Goal: Task Accomplishment & Management: Complete application form

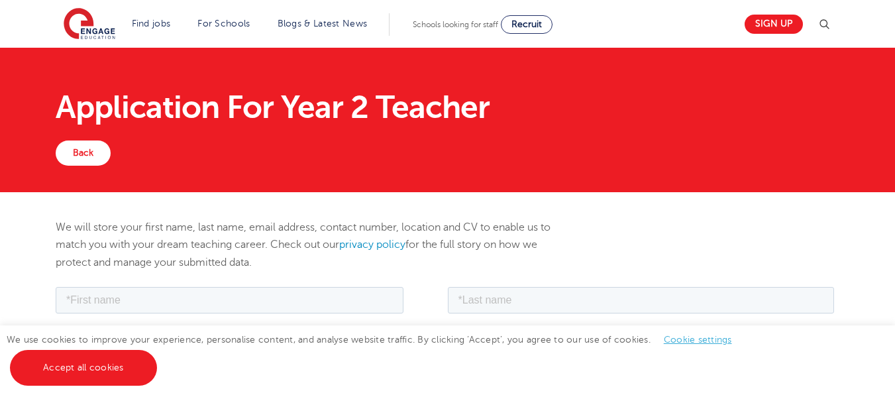
drag, startPoint x: 898, startPoint y: 1, endPoint x: 386, endPoint y: 204, distance: 551.1
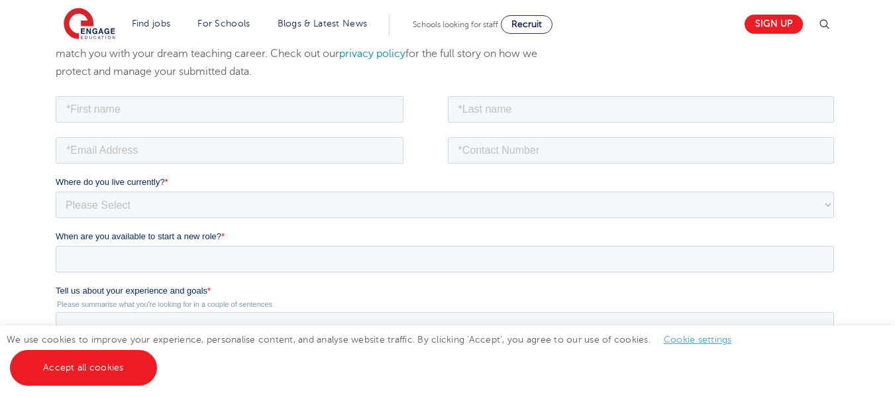
scroll to position [284, 0]
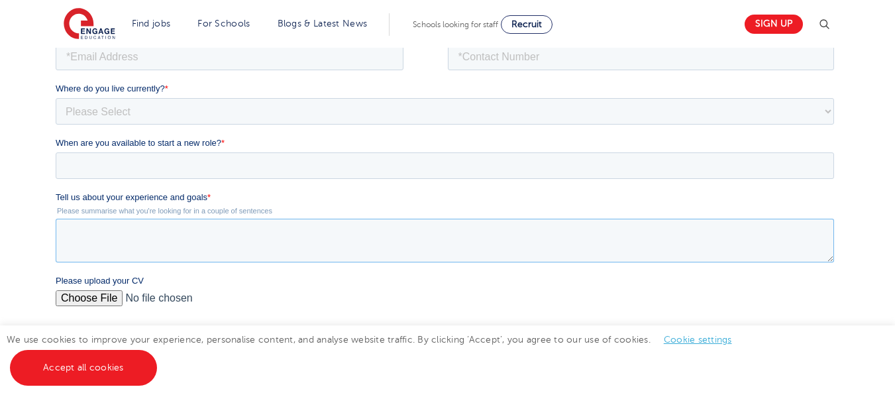
click at [181, 237] on textarea "Tell us about your experience and goals *" at bounding box center [445, 241] width 779 height 44
paste textarea "[URL][DOMAIN_NAME]"
paste textarea "I hold a Bachelor of Education in Primary Education with a specialization in Ma…"
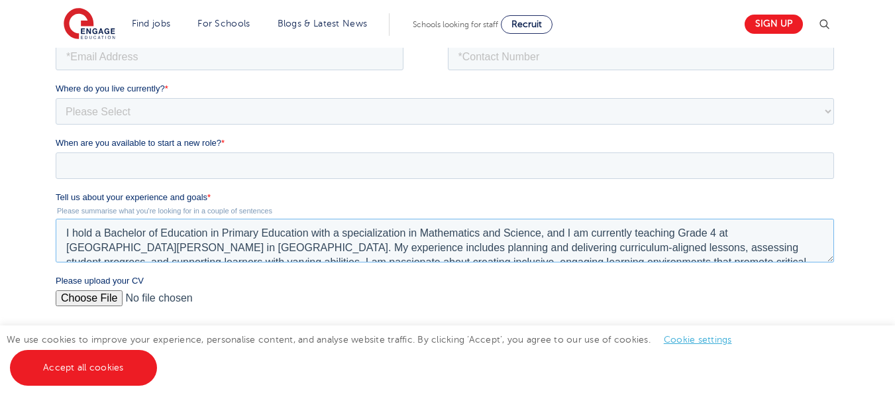
scroll to position [44, 0]
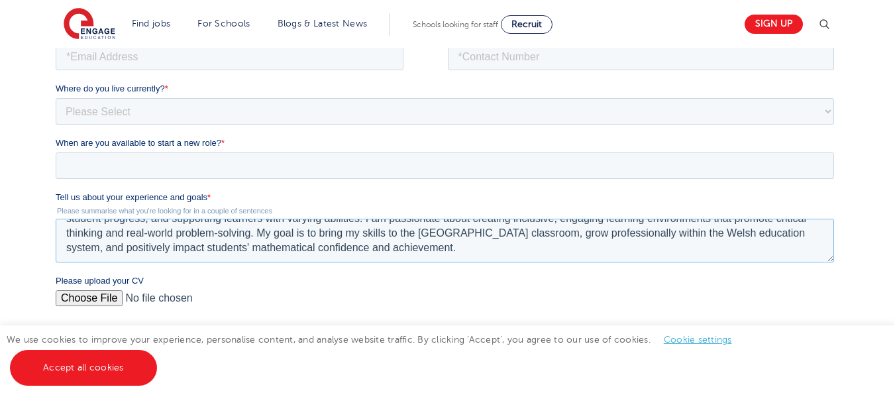
drag, startPoint x: 582, startPoint y: 243, endPoint x: 202, endPoint y: 240, distance: 379.7
click at [202, 240] on textarea "I hold a Bachelor of Education in Primary Education with a specialization in Ma…" at bounding box center [445, 241] width 779 height 44
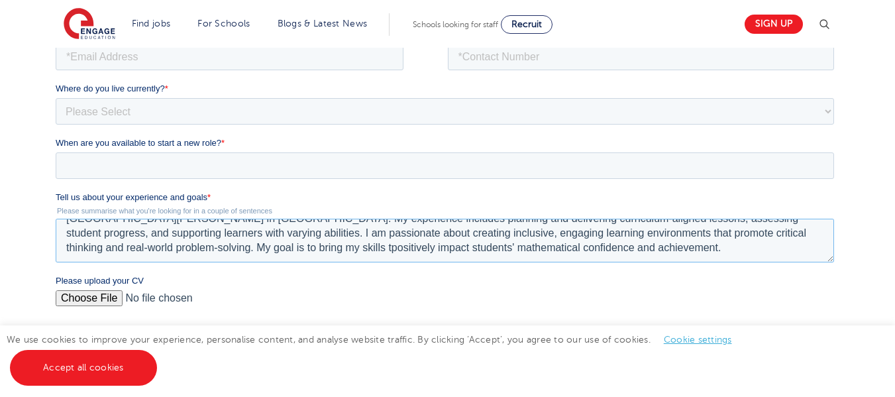
scroll to position [29, 0]
click at [154, 247] on textarea "I hold a Bachelor of Education in Primary Education with a specialization in Ma…" at bounding box center [445, 241] width 779 height 44
click at [392, 250] on textarea "I hold a Bachelor of Education in Primary Education with a specialization in Ma…" at bounding box center [445, 241] width 779 height 44
type textarea "I hold a Bachelor of Education in Primary Education with a specialization in Ma…"
click at [95, 298] on input "Please upload your CV" at bounding box center [445, 303] width 779 height 27
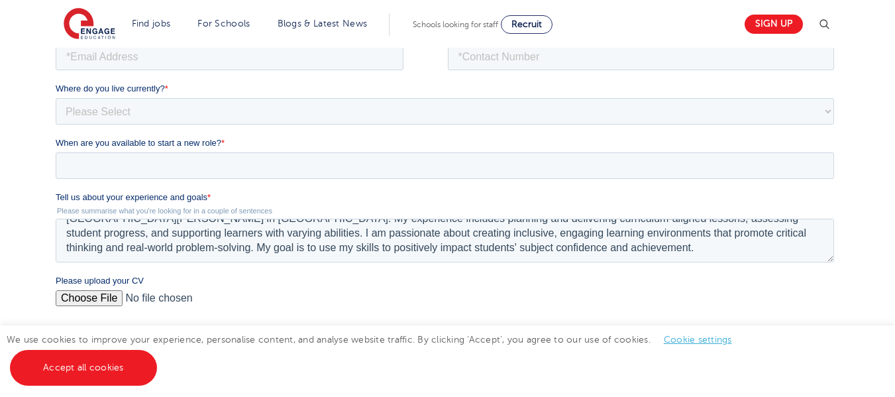
type input "C:\fakepath\[PERSON_NAME] Resume.pdf"
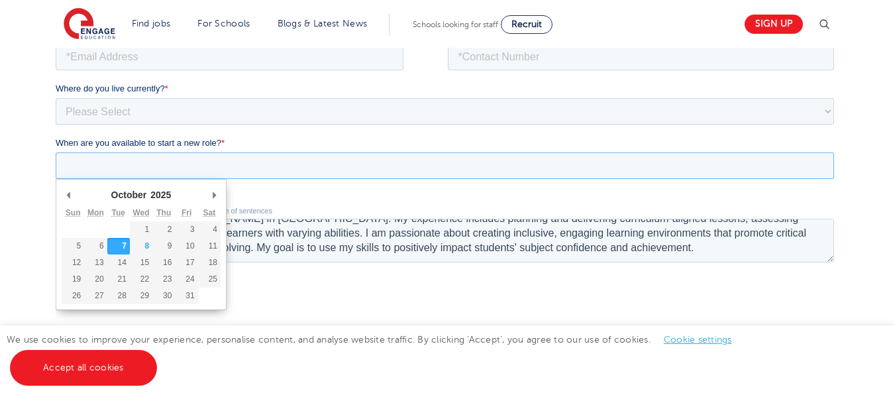
click at [184, 164] on input "When are you available to start a new role? *" at bounding box center [445, 165] width 779 height 27
type div "[DATE]"
type input "[DATE]"
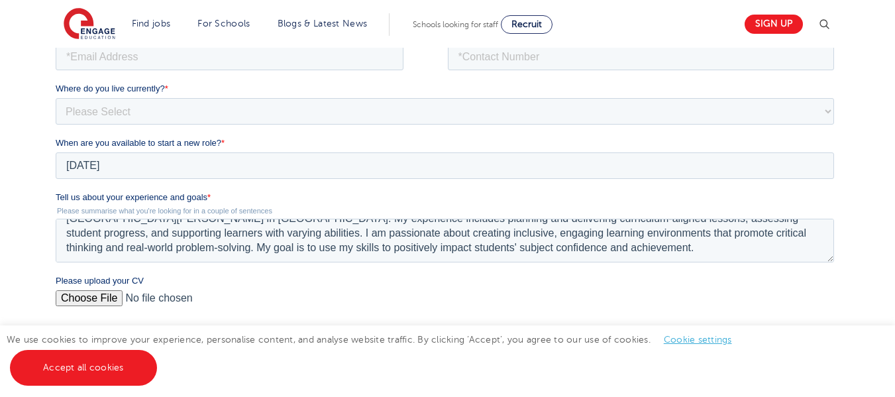
click at [325, 128] on fieldset "Where do you live currently? * Please Select [GEOGRAPHIC_DATA] [GEOGRAPHIC_DATA…" at bounding box center [448, 109] width 784 height 54
click at [331, 121] on select "Please Select [GEOGRAPHIC_DATA] [GEOGRAPHIC_DATA] [GEOGRAPHIC_DATA] [GEOGRAPHIC…" at bounding box center [445, 111] width 779 height 27
select select "[GEOGRAPHIC_DATA]"
click at [56, 98] on select "Please Select [GEOGRAPHIC_DATA] [GEOGRAPHIC_DATA] [GEOGRAPHIC_DATA] [GEOGRAPHIC…" at bounding box center [445, 111] width 779 height 27
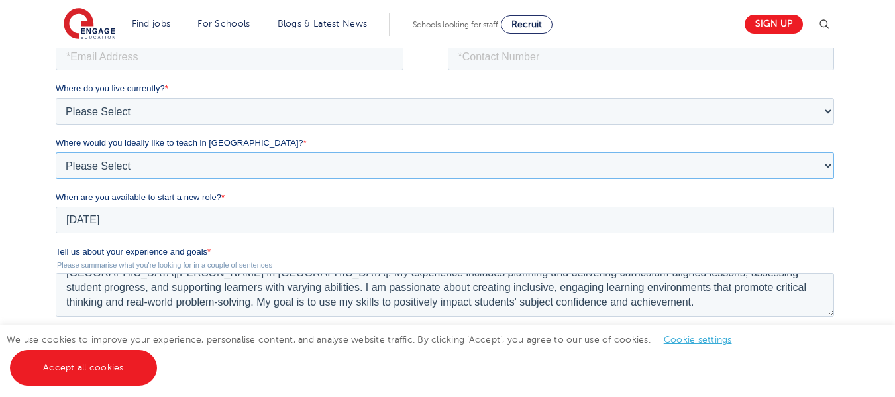
click at [376, 166] on select "Please Select I'm flexible! [GEOGRAPHIC_DATA] Any city in [GEOGRAPHIC_DATA] [GE…" at bounding box center [445, 165] width 779 height 27
select select "Flexible"
click at [56, 152] on select "Please Select I'm flexible! [GEOGRAPHIC_DATA] Any city in [GEOGRAPHIC_DATA] [GE…" at bounding box center [445, 165] width 779 height 27
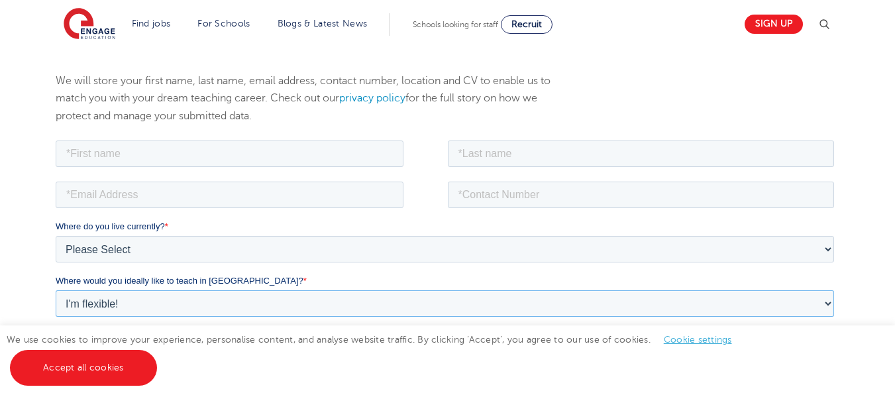
scroll to position [140, 0]
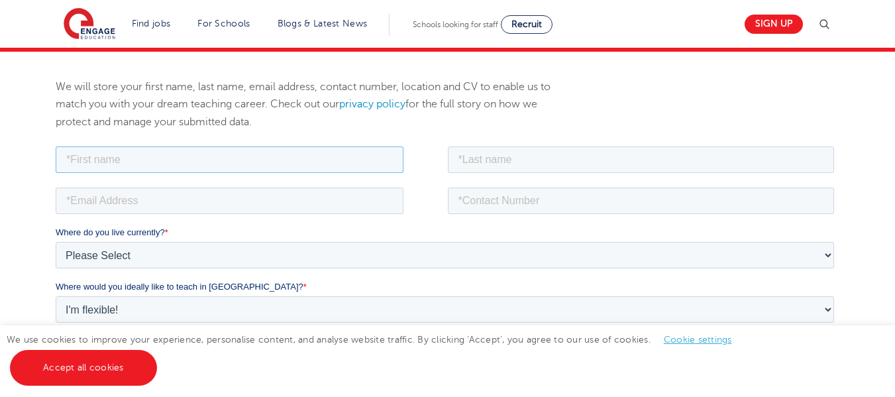
click at [339, 163] on input "text" at bounding box center [230, 159] width 348 height 27
type input "A"
type input "[PERSON_NAME]"
click at [272, 201] on input "email" at bounding box center [230, 200] width 348 height 27
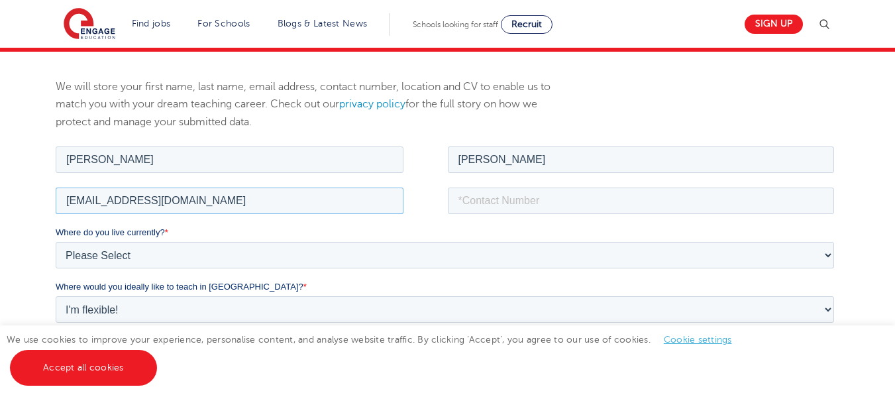
type input "[EMAIL_ADDRESS][DOMAIN_NAME]"
click at [509, 209] on input "tel" at bounding box center [641, 200] width 387 height 27
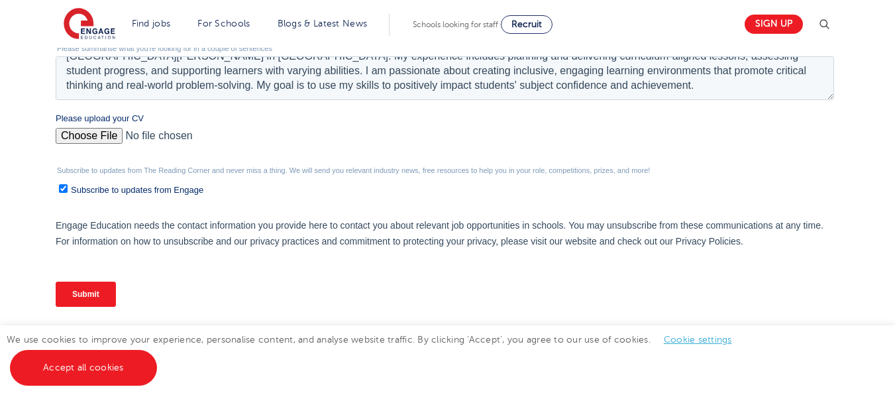
scroll to position [537, 0]
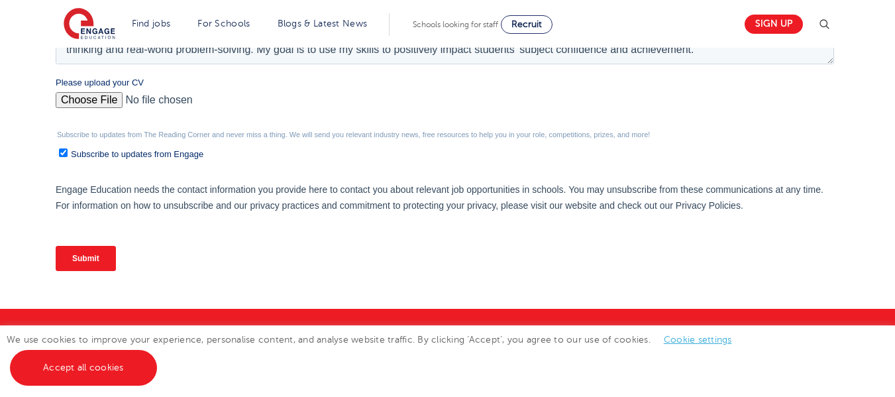
type input "18768358754"
click at [62, 153] on input "Subscribe to updates from Engage" at bounding box center [63, 152] width 9 height 9
checkbox input "false"
click at [95, 249] on input "Submit" at bounding box center [86, 258] width 60 height 25
click at [92, 259] on input "Submit" at bounding box center [86, 258] width 60 height 25
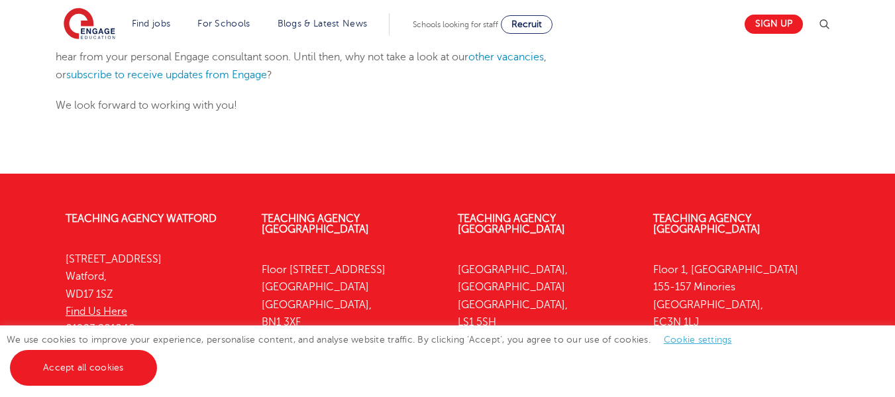
scroll to position [251, 0]
